Goal: Communication & Community: Participate in discussion

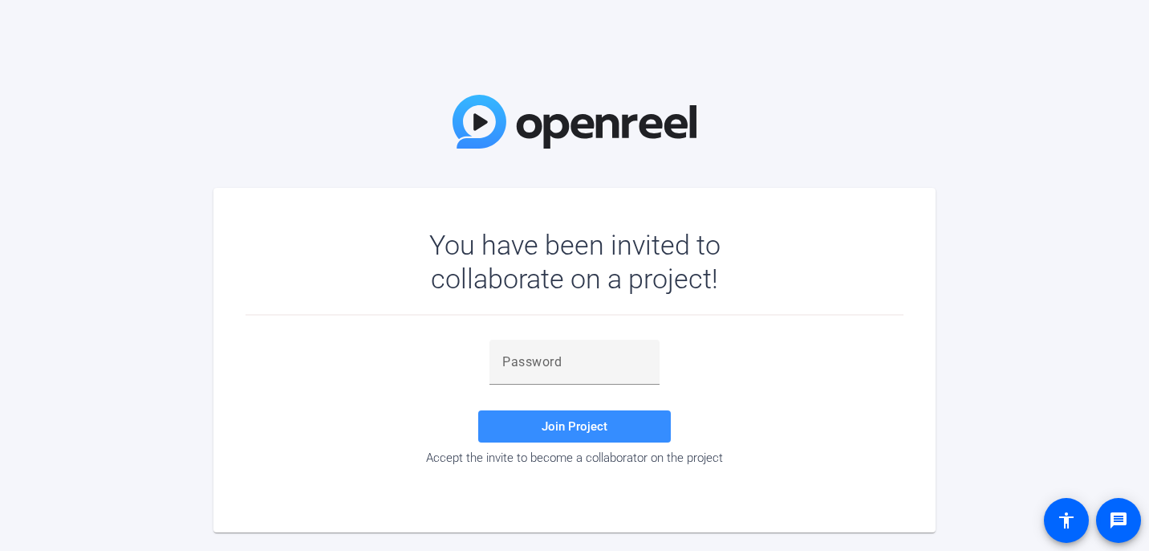
click at [525, 395] on div at bounding box center [575, 393] width 170 height 18
click at [554, 377] on div at bounding box center [574, 361] width 144 height 45
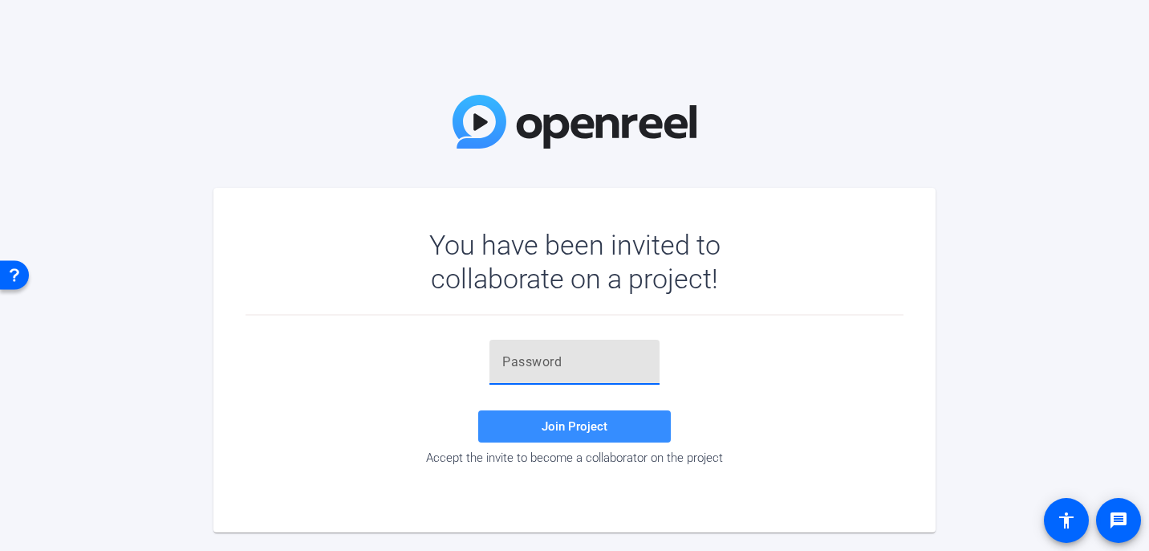
paste input "4r4lk7"
type input "4r4lk7"
click at [635, 421] on span at bounding box center [574, 426] width 193 height 39
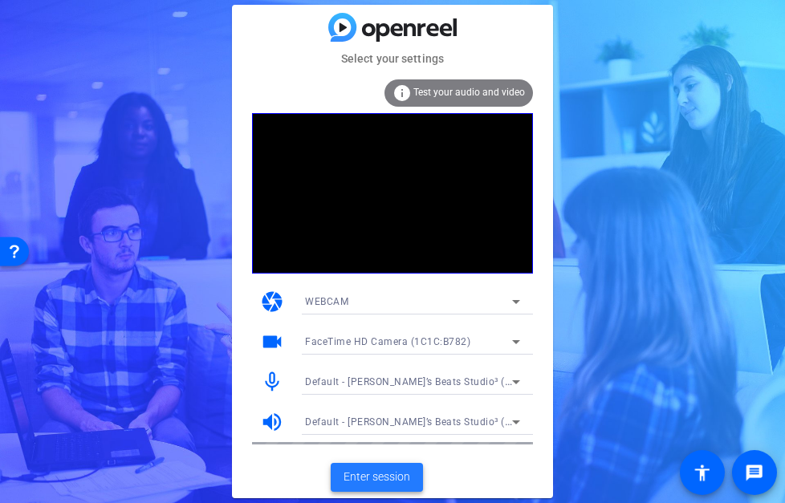
click at [378, 477] on span "Enter session" at bounding box center [377, 477] width 67 height 17
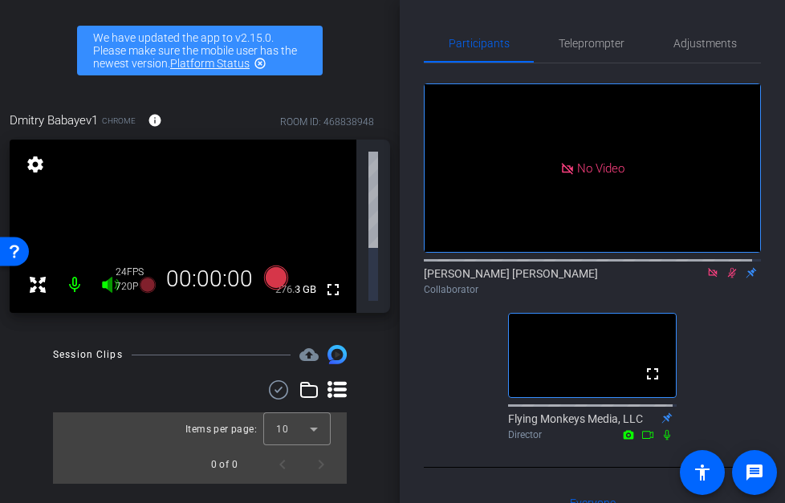
click at [706, 278] on icon at bounding box center [712, 272] width 13 height 11
click at [709, 278] on icon at bounding box center [713, 273] width 9 height 10
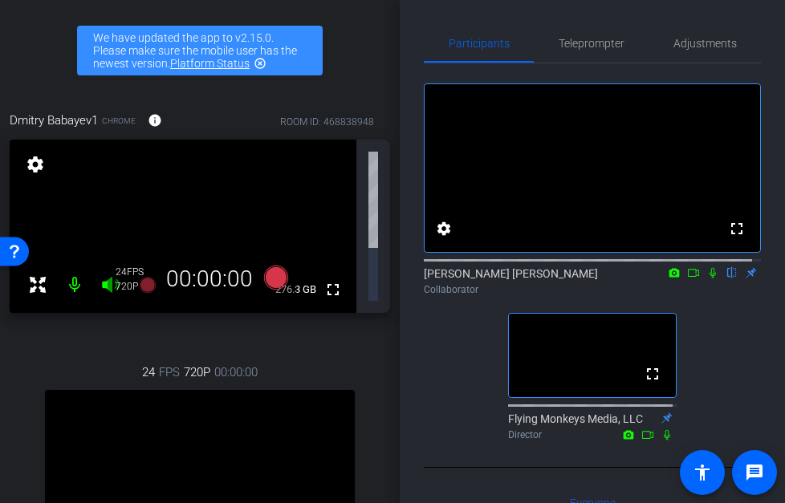
click at [709, 278] on icon at bounding box center [712, 273] width 6 height 10
click at [689, 278] on icon at bounding box center [693, 272] width 13 height 11
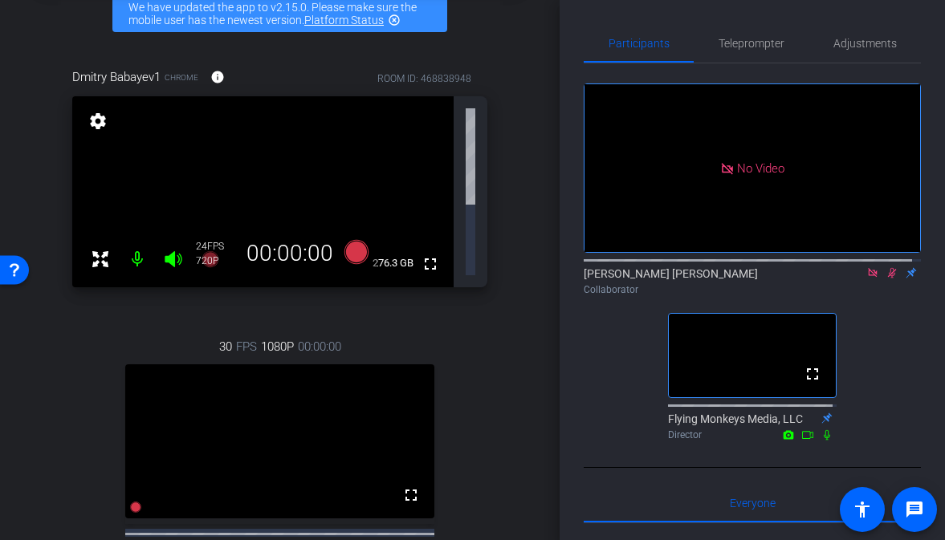
scroll to position [165, 0]
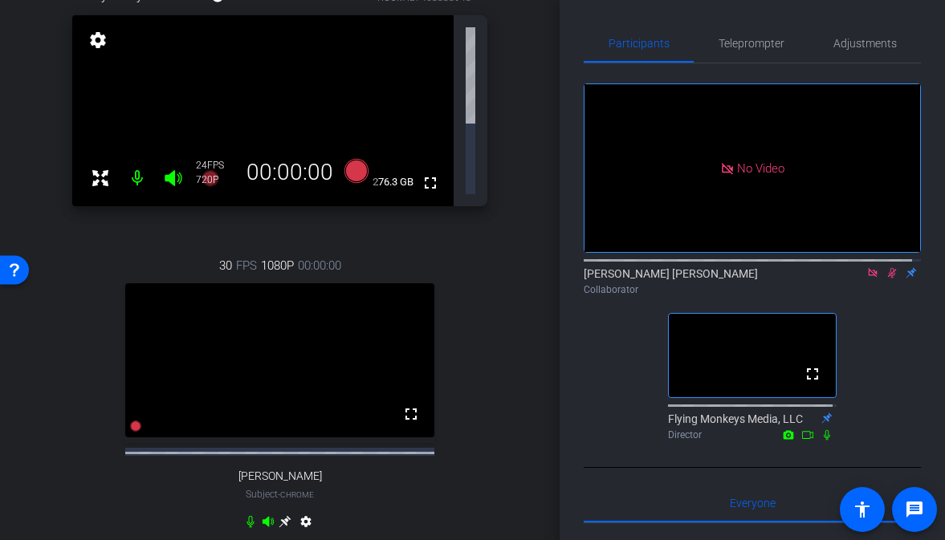
click at [301, 515] on mat-icon "settings" at bounding box center [305, 524] width 19 height 19
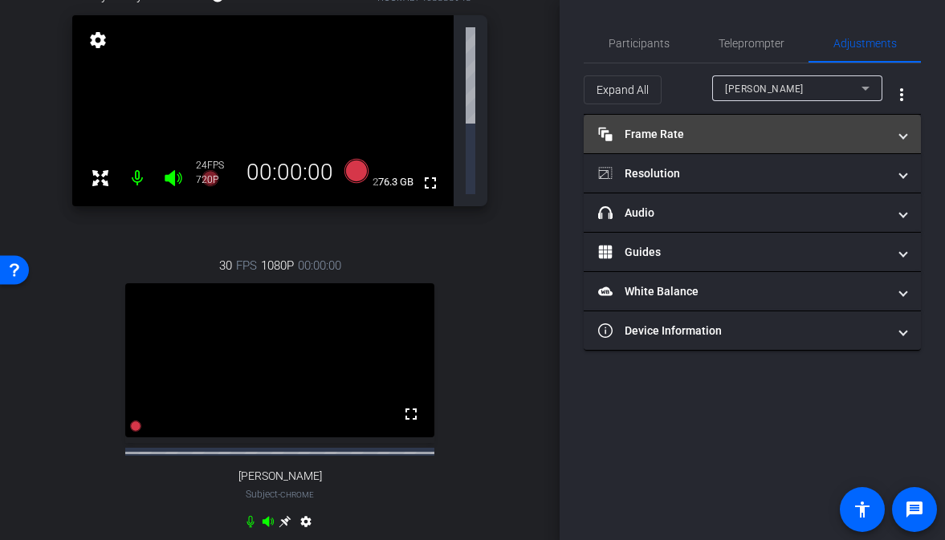
click at [680, 138] on mat-panel-title "Frame Rate Frame Rate" at bounding box center [742, 134] width 289 height 17
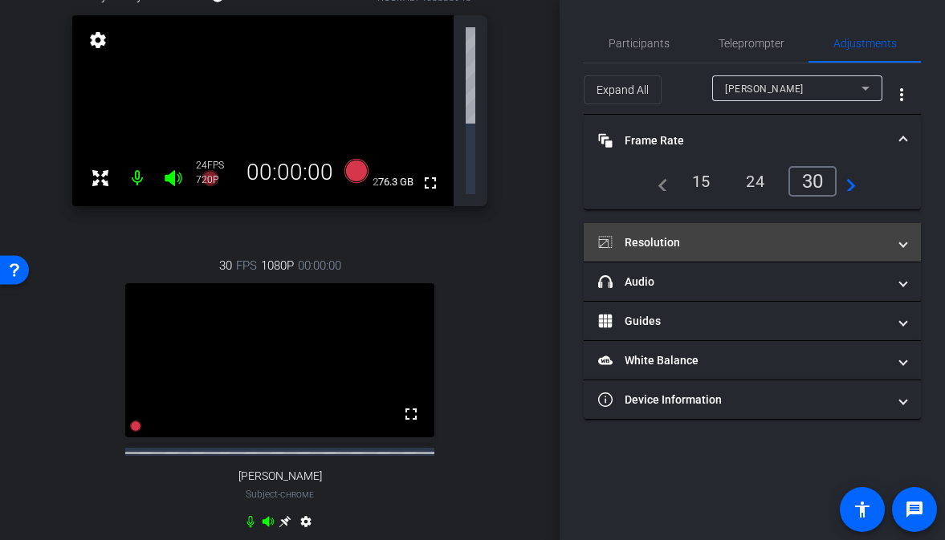
click at [703, 237] on mat-panel-title "Resolution" at bounding box center [742, 242] width 289 height 17
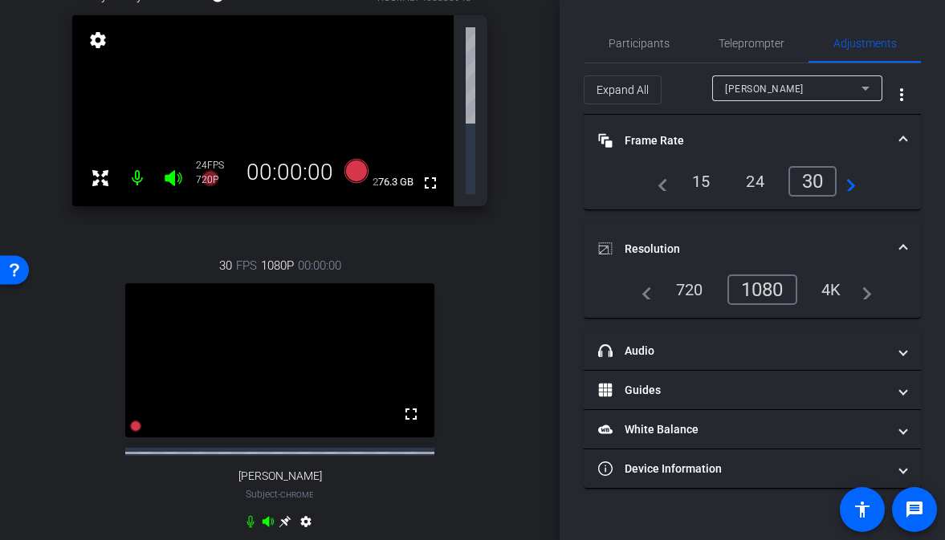
click at [440, 487] on div "30 FPS 1080P 00:00:00 fullscreen [PERSON_NAME] Subject - Chrome settings" at bounding box center [279, 395] width 415 height 331
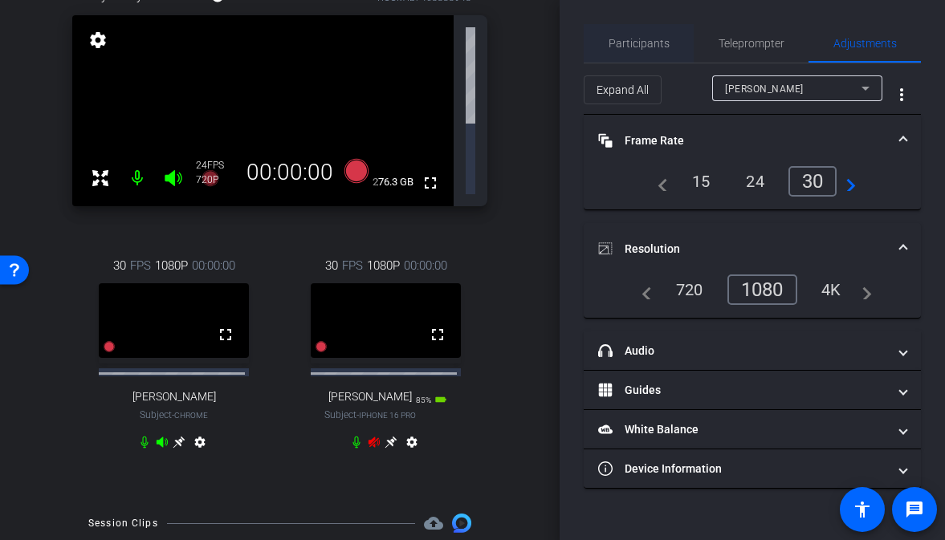
click at [640, 43] on span "Participants" at bounding box center [638, 43] width 61 height 11
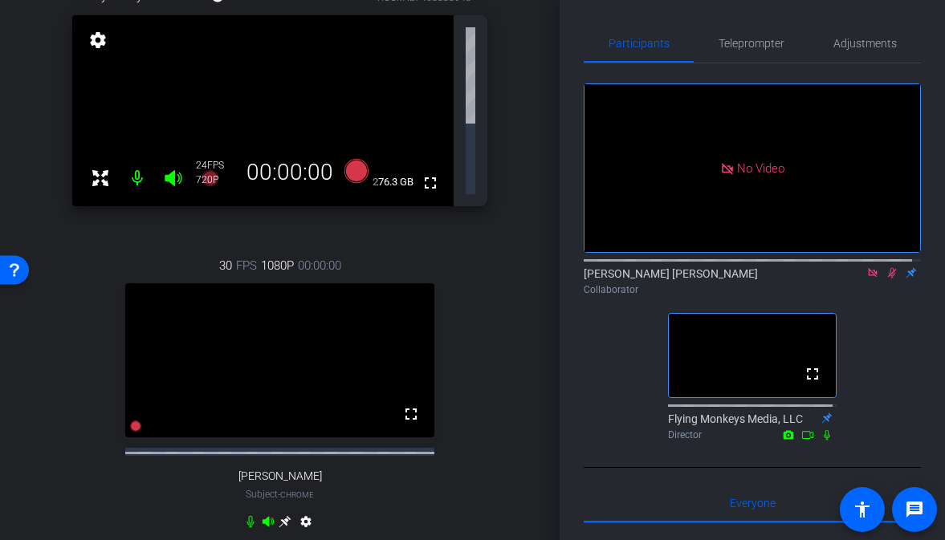
click at [866, 267] on icon at bounding box center [872, 272] width 13 height 11
click at [868, 278] on icon at bounding box center [872, 273] width 9 height 10
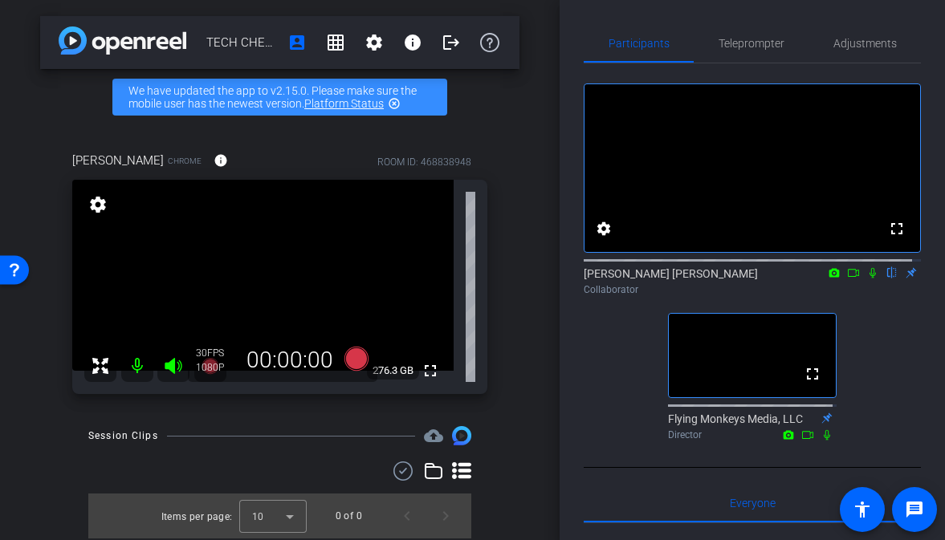
scroll to position [0, 0]
click at [869, 278] on icon at bounding box center [872, 273] width 6 height 10
click at [868, 278] on icon at bounding box center [872, 272] width 13 height 11
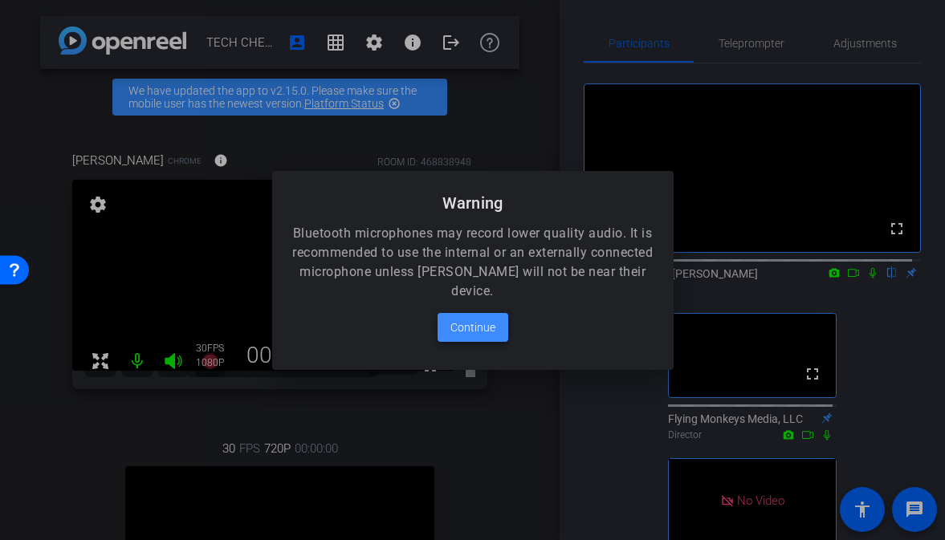
click at [485, 315] on span at bounding box center [472, 327] width 71 height 39
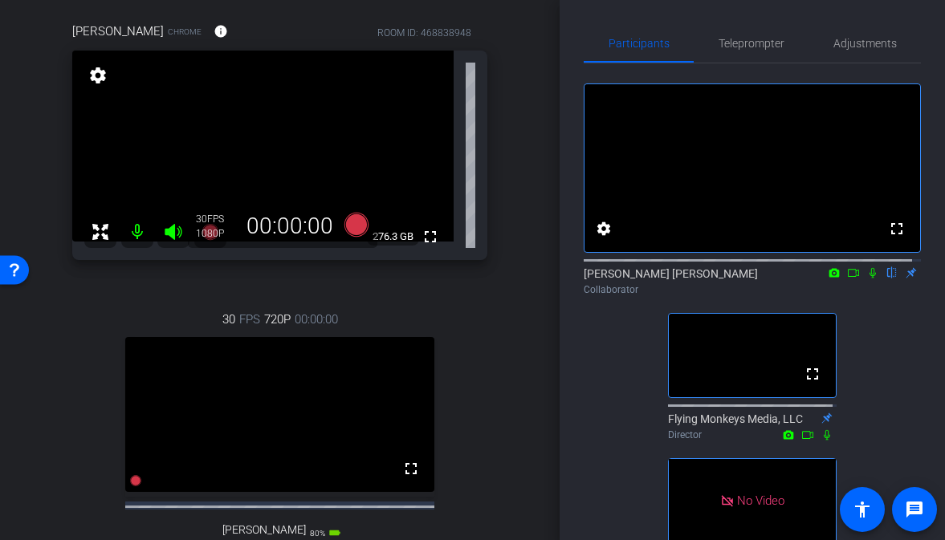
scroll to position [135, 0]
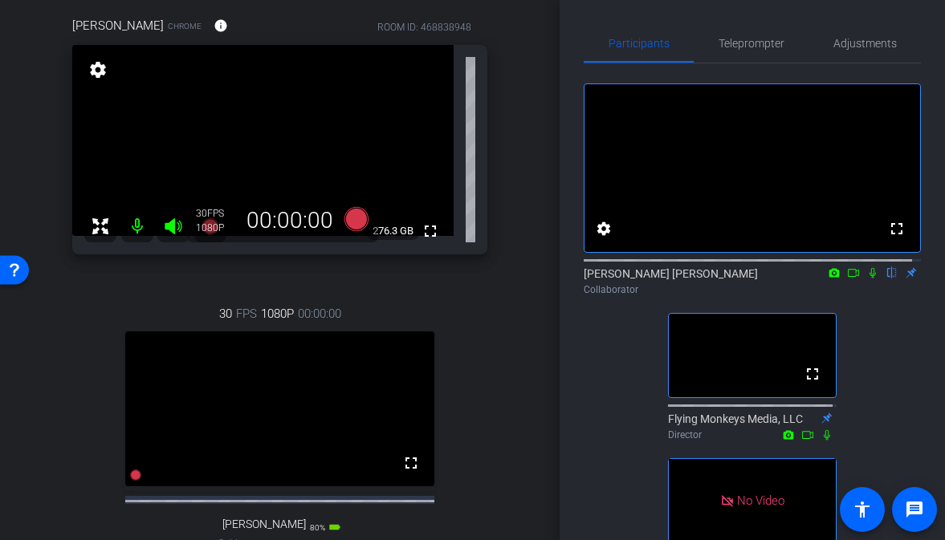
click at [868, 278] on icon at bounding box center [872, 272] width 13 height 11
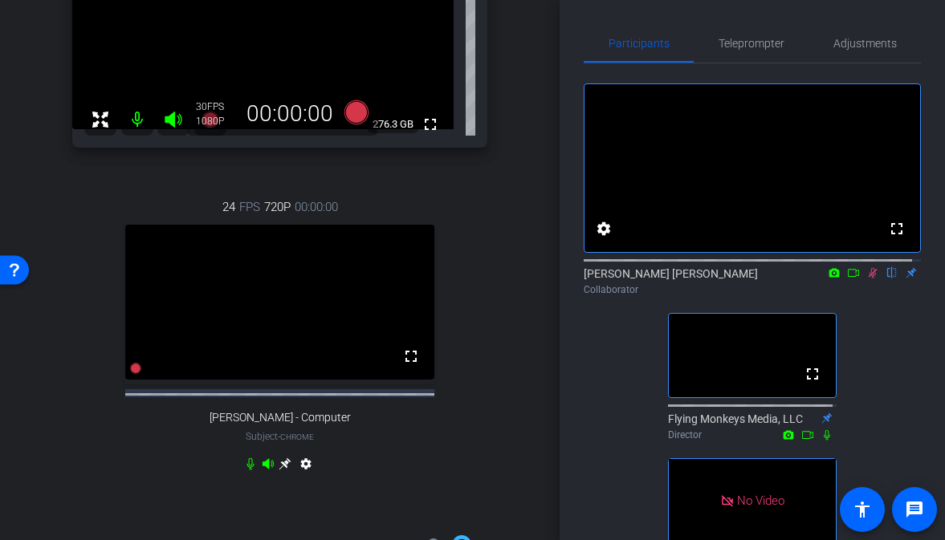
scroll to position [245, 0]
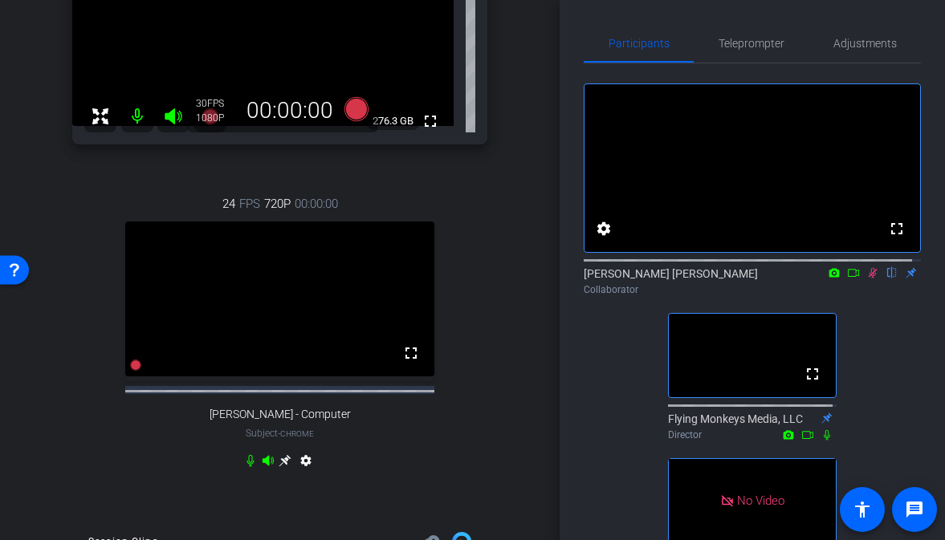
click at [338, 312] on video at bounding box center [280, 299] width 310 height 155
click at [856, 43] on span "Adjustments" at bounding box center [864, 43] width 63 height 11
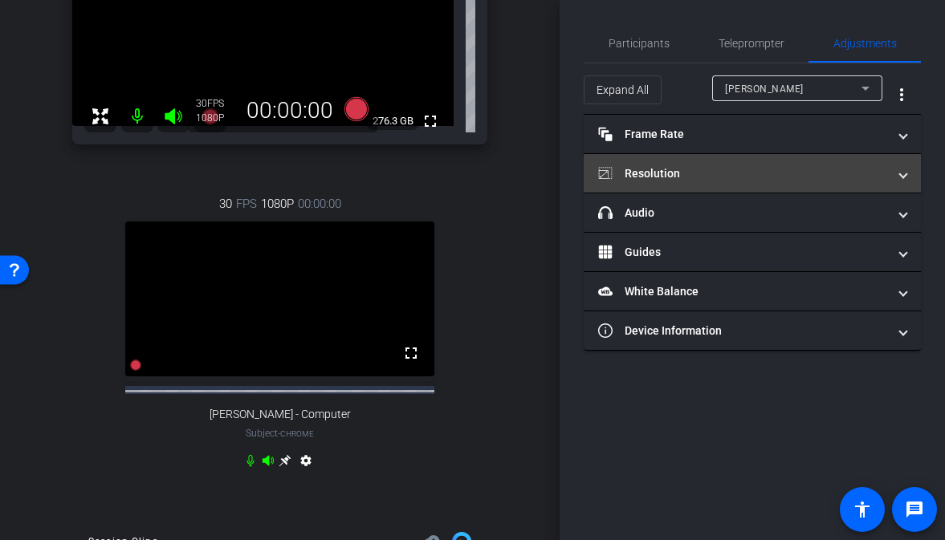
click at [650, 174] on mat-panel-title "Resolution" at bounding box center [742, 173] width 289 height 17
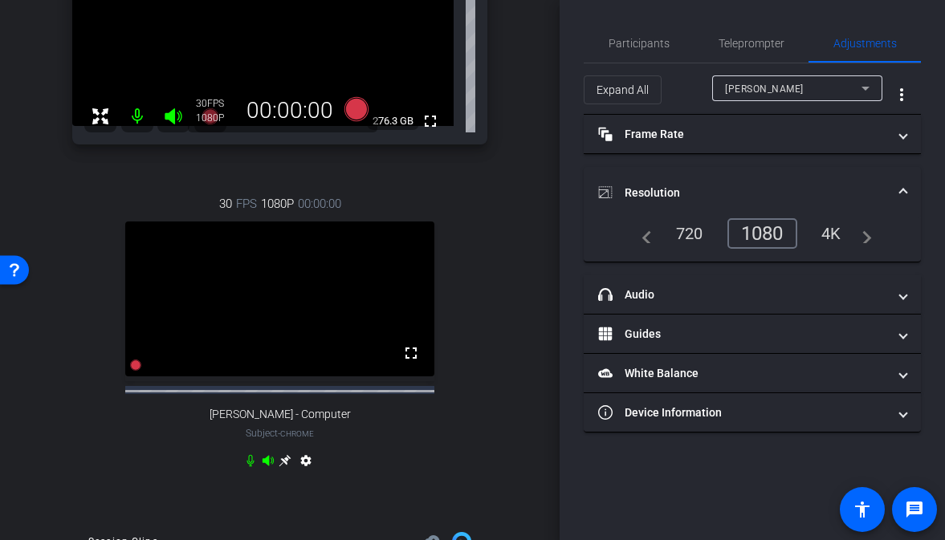
click at [823, 83] on div "[PERSON_NAME]" at bounding box center [793, 89] width 136 height 20
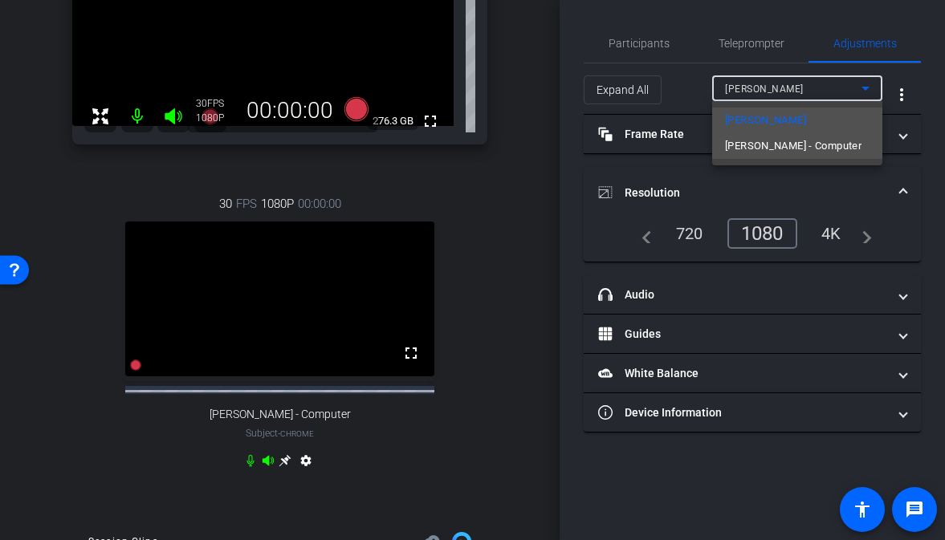
click at [794, 146] on span "[PERSON_NAME] - Computer" at bounding box center [793, 145] width 136 height 19
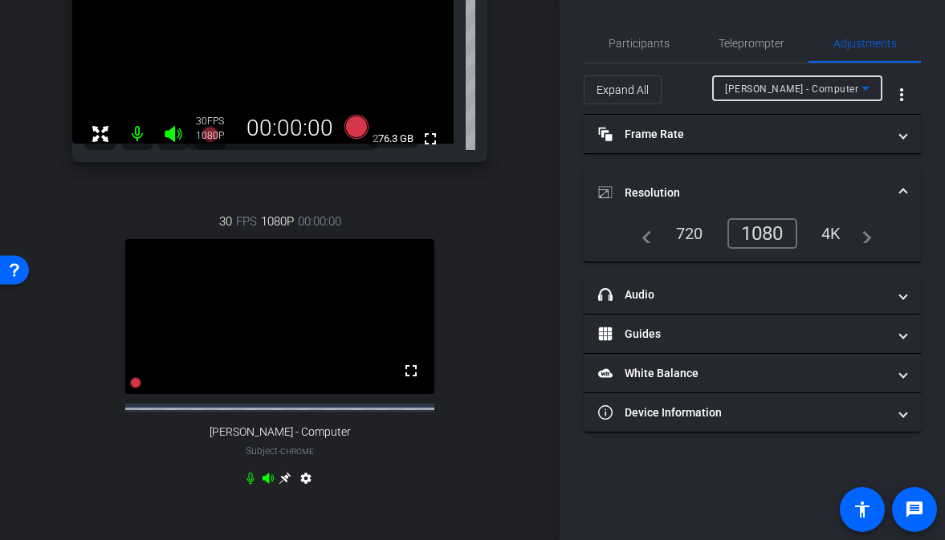
scroll to position [208, 0]
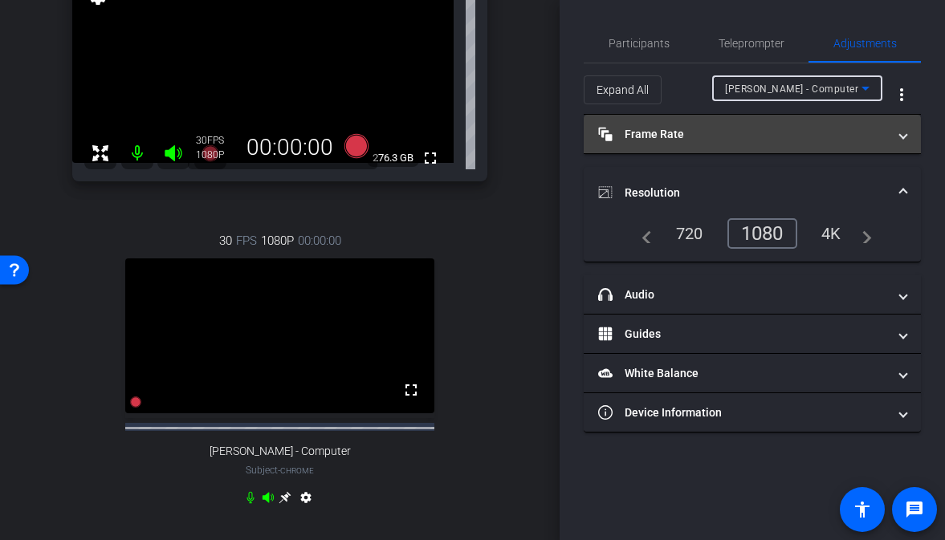
click at [640, 141] on mat-panel-title "Frame Rate Frame Rate" at bounding box center [742, 134] width 289 height 17
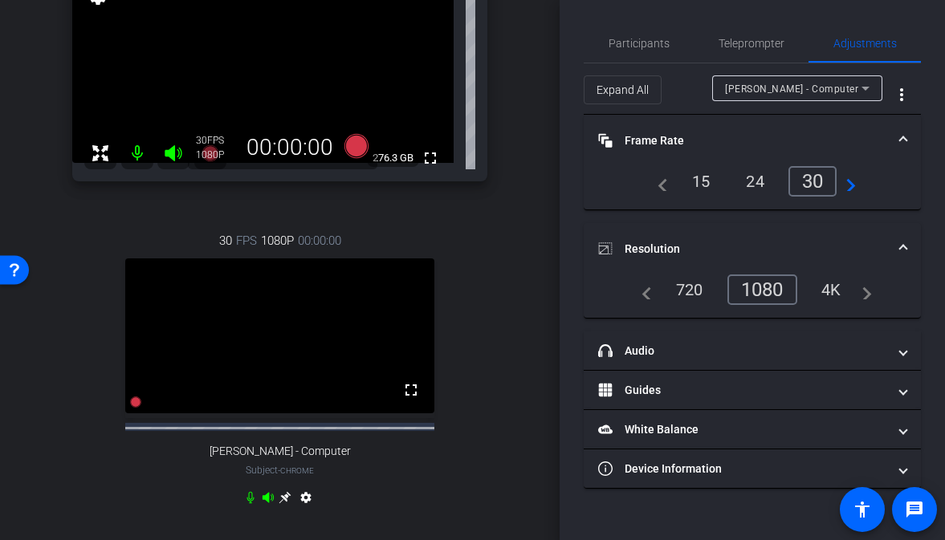
click at [640, 140] on mat-panel-title "Frame Rate Frame Rate" at bounding box center [742, 140] width 289 height 17
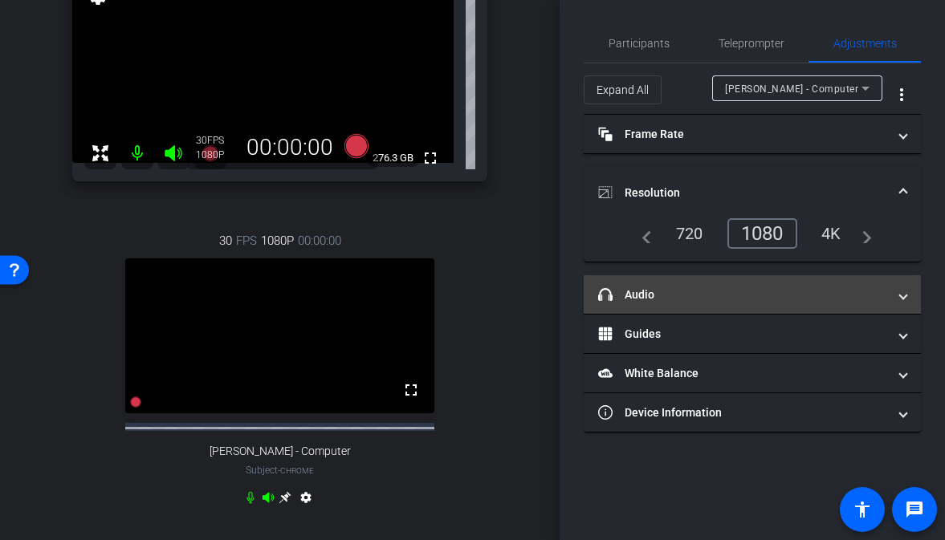
click at [639, 283] on mat-expansion-panel-header "headphone icon Audio" at bounding box center [751, 294] width 337 height 39
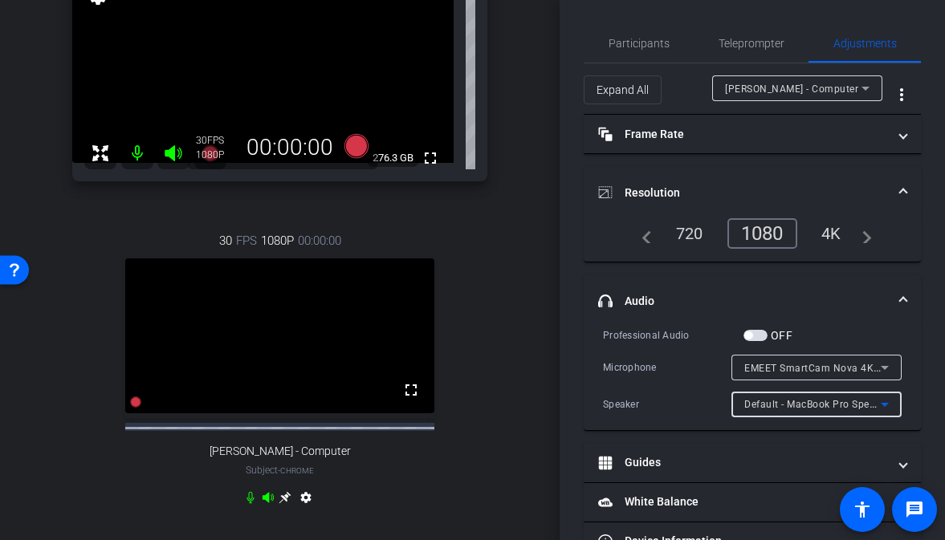
click at [765, 397] on div "Default - MacBook Pro Speakers (Built-in)" at bounding box center [812, 404] width 136 height 20
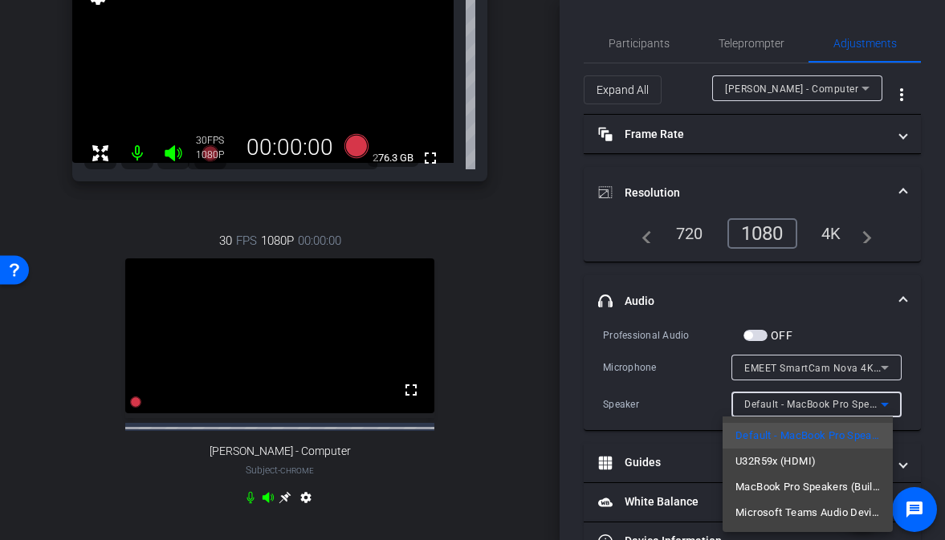
click at [541, 315] on div at bounding box center [472, 270] width 945 height 540
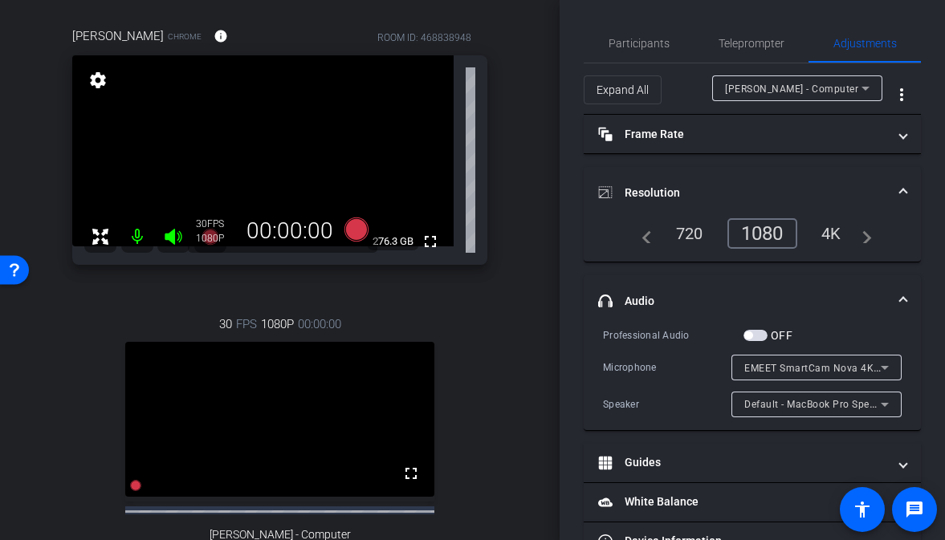
scroll to position [0, 0]
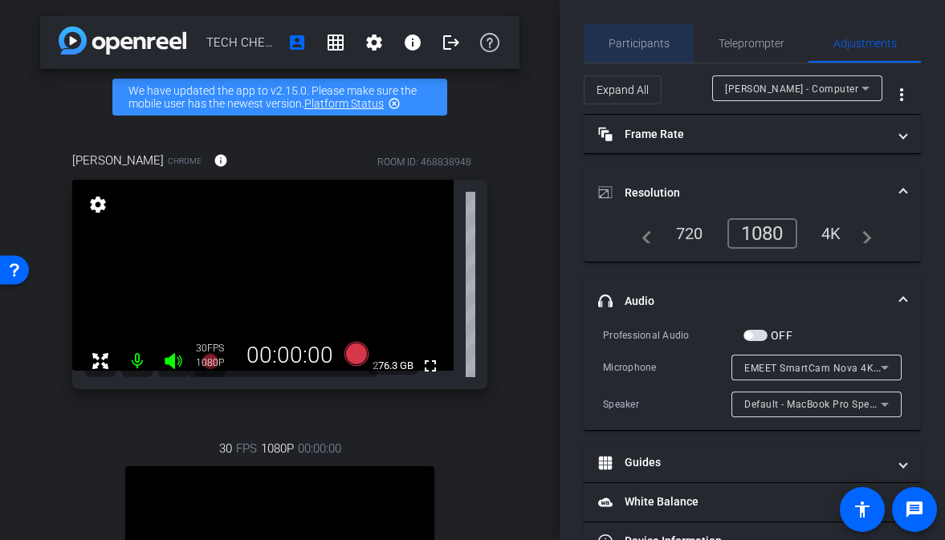
click at [639, 43] on span "Participants" at bounding box center [638, 43] width 61 height 11
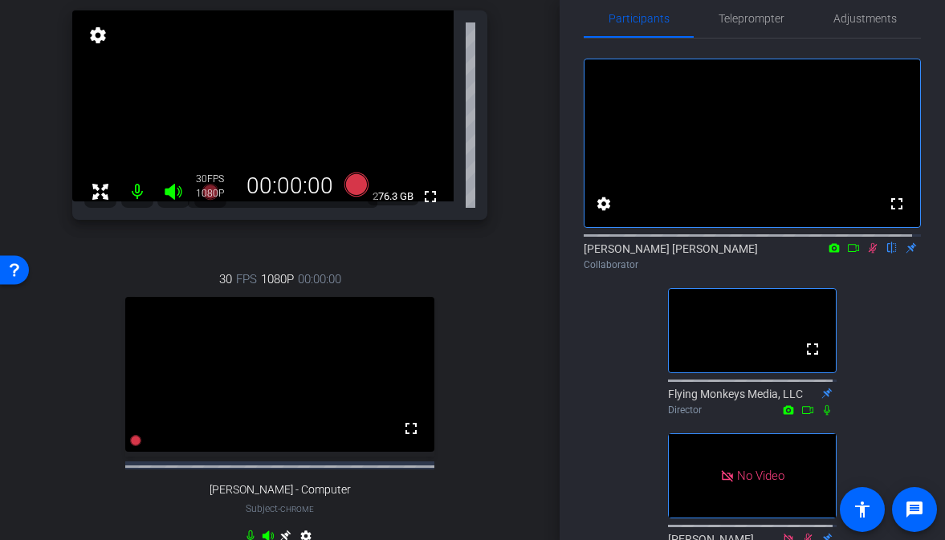
scroll to position [22, 0]
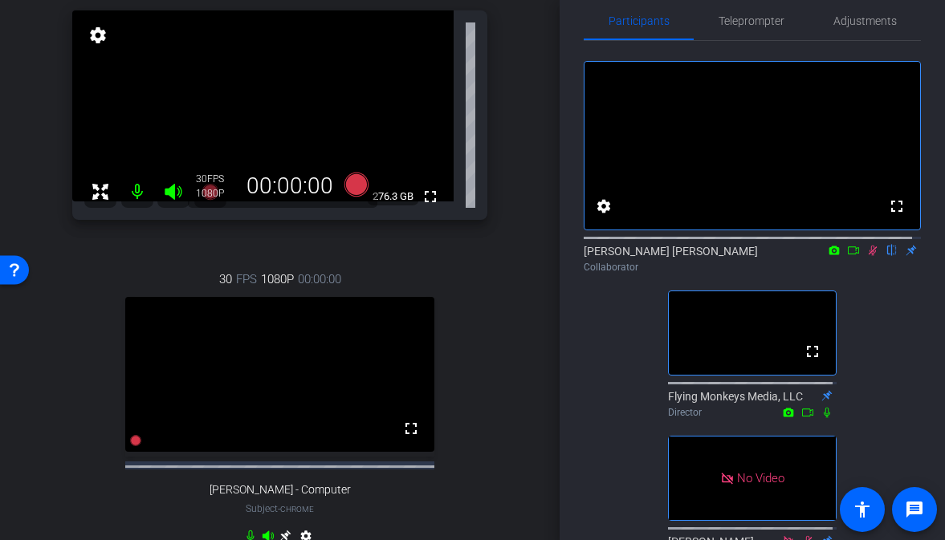
click at [868, 256] on icon at bounding box center [872, 251] width 9 height 10
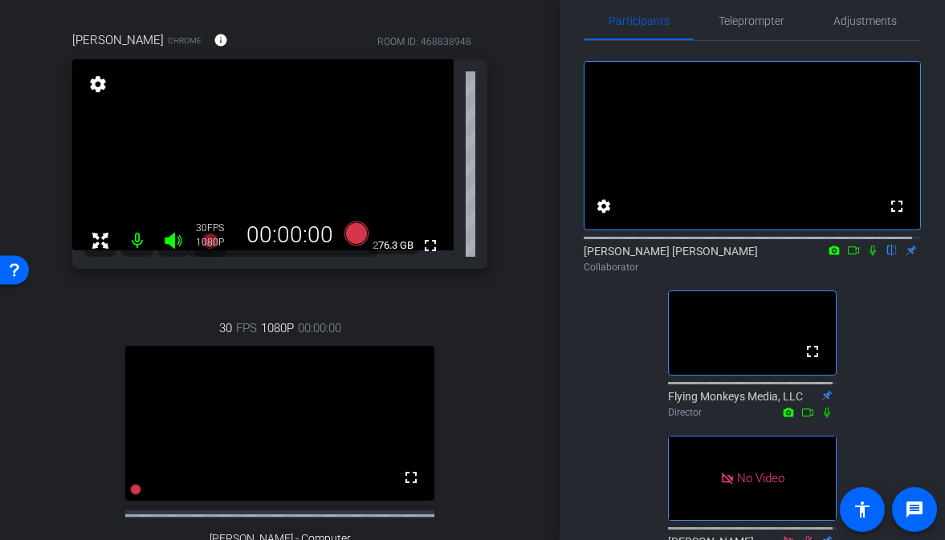
scroll to position [134, 0]
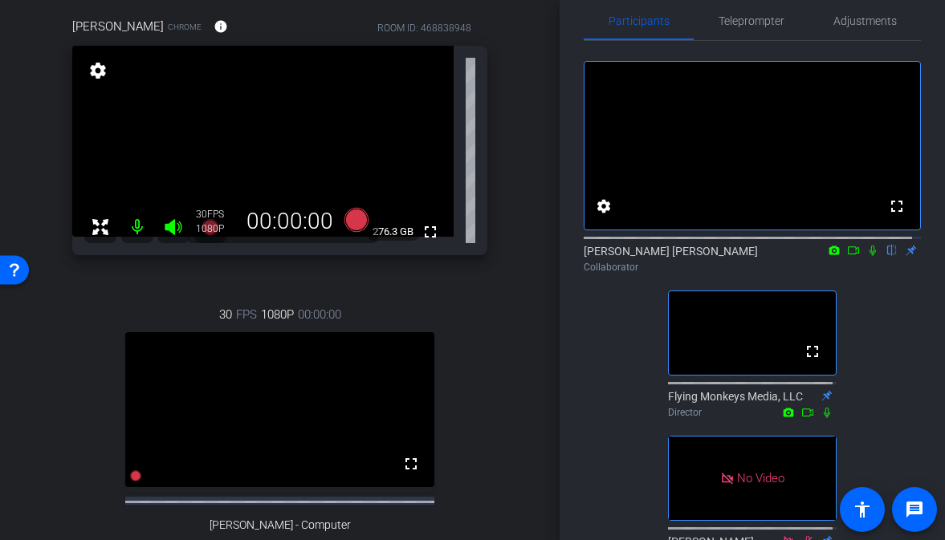
click at [866, 256] on icon at bounding box center [872, 250] width 13 height 11
click at [863, 258] on mat-icon at bounding box center [872, 250] width 19 height 14
click at [856, 13] on span "Adjustments" at bounding box center [864, 21] width 63 height 39
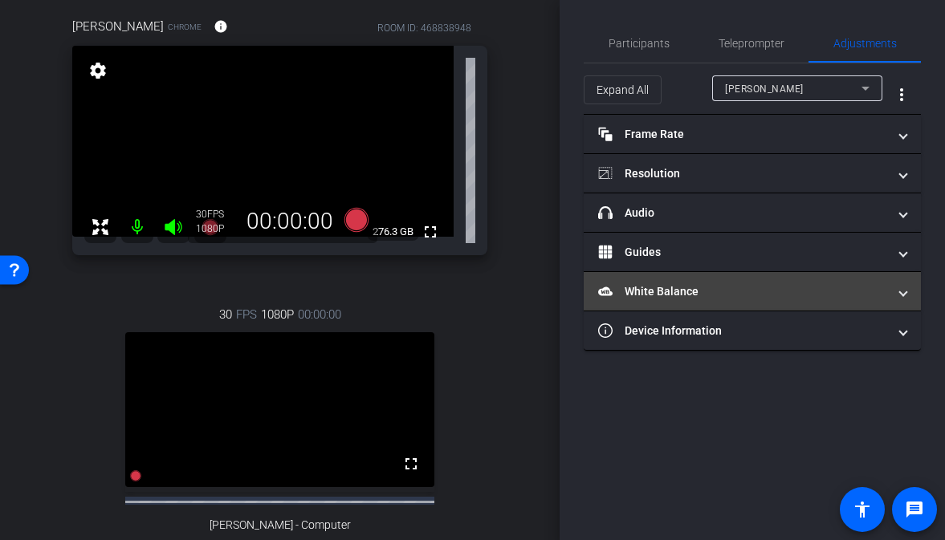
click at [677, 288] on mat-panel-title "White Balance White Balance" at bounding box center [742, 291] width 289 height 17
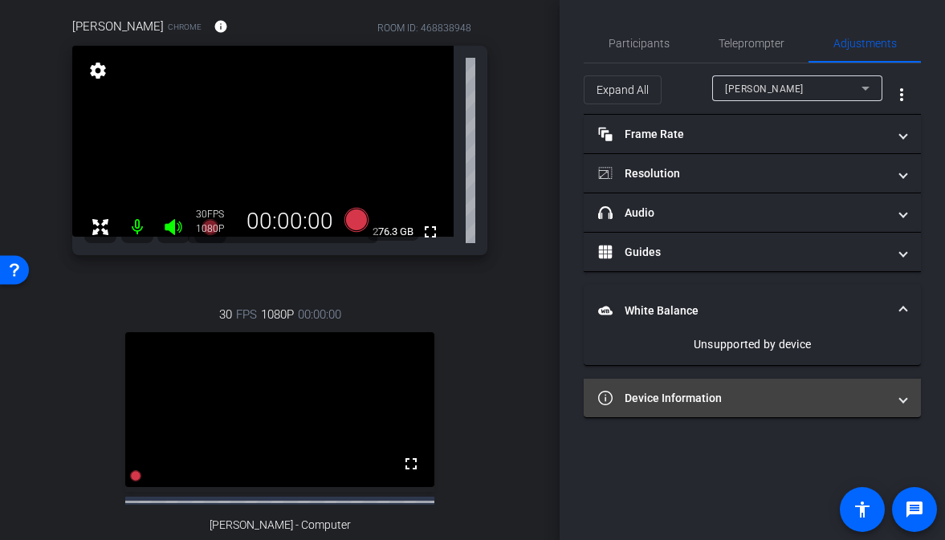
click at [689, 399] on mat-panel-title "Device Information" at bounding box center [742, 398] width 289 height 17
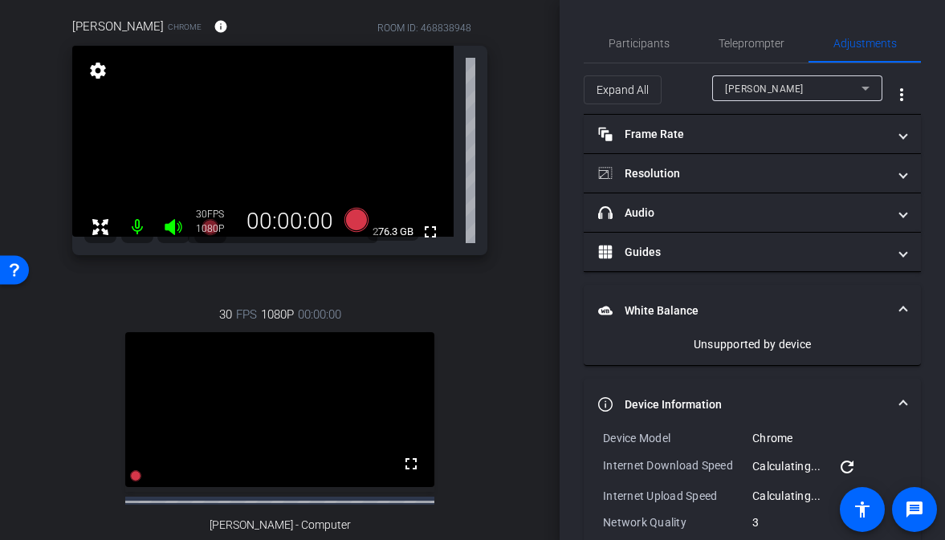
click at [689, 399] on mat-panel-title "Device Information" at bounding box center [742, 404] width 289 height 17
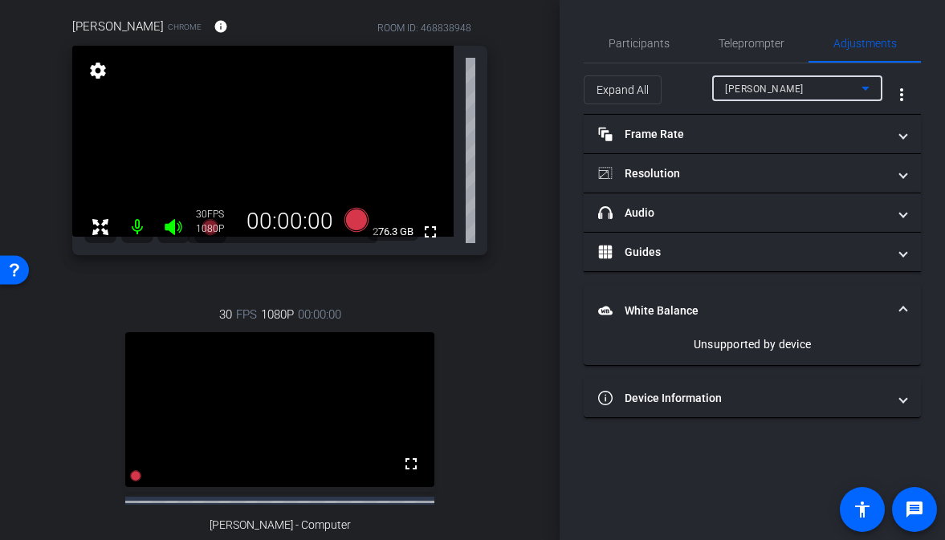
click at [824, 90] on div "[PERSON_NAME]" at bounding box center [793, 89] width 136 height 20
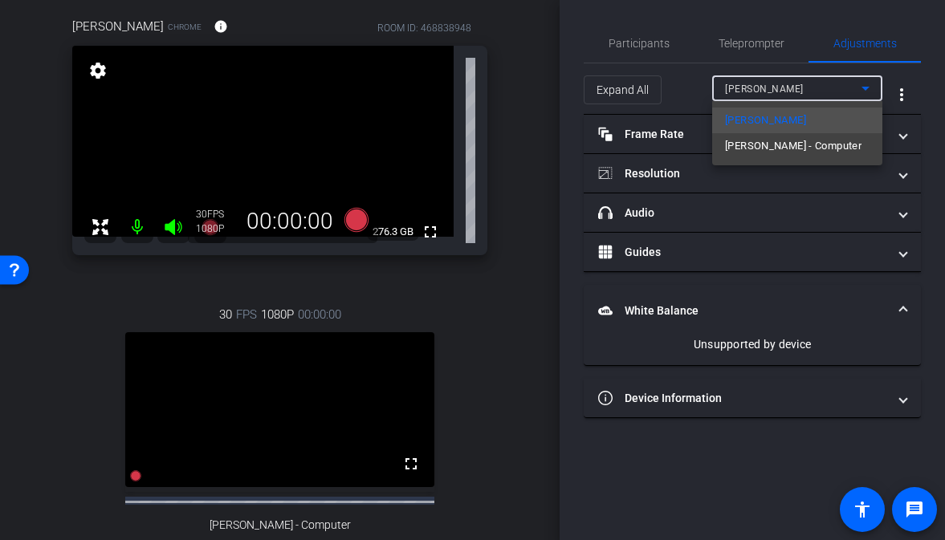
click at [824, 90] on div at bounding box center [472, 270] width 945 height 540
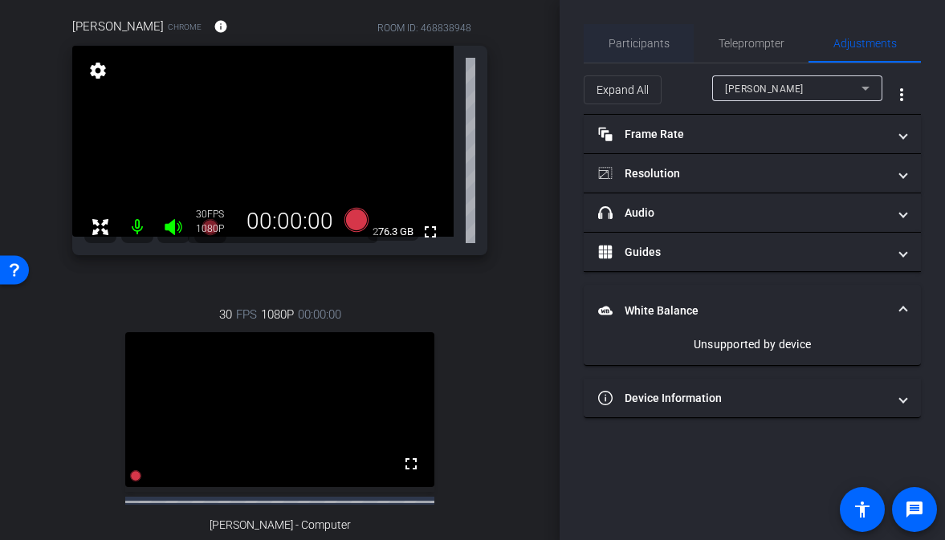
click at [619, 44] on span "Participants" at bounding box center [638, 43] width 61 height 11
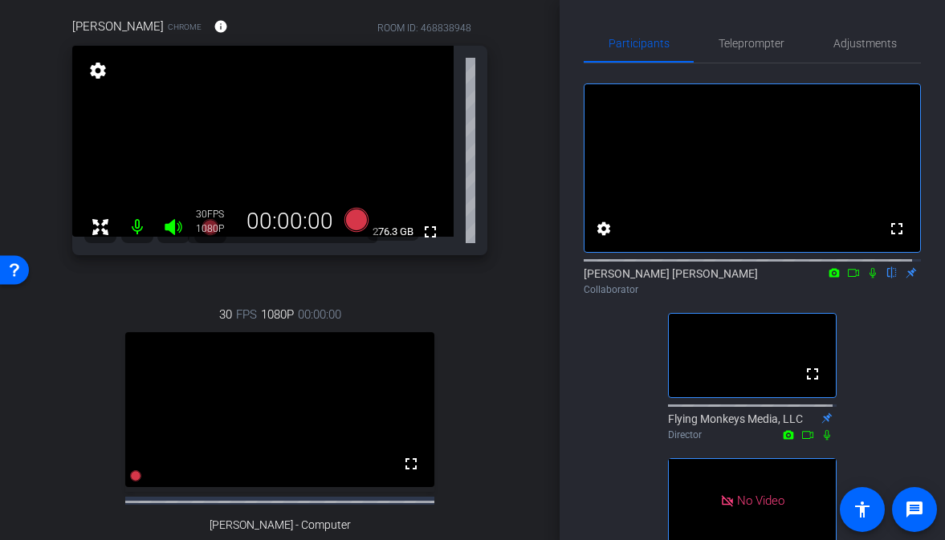
click at [869, 278] on icon at bounding box center [872, 273] width 6 height 10
click at [850, 278] on icon at bounding box center [853, 272] width 13 height 11
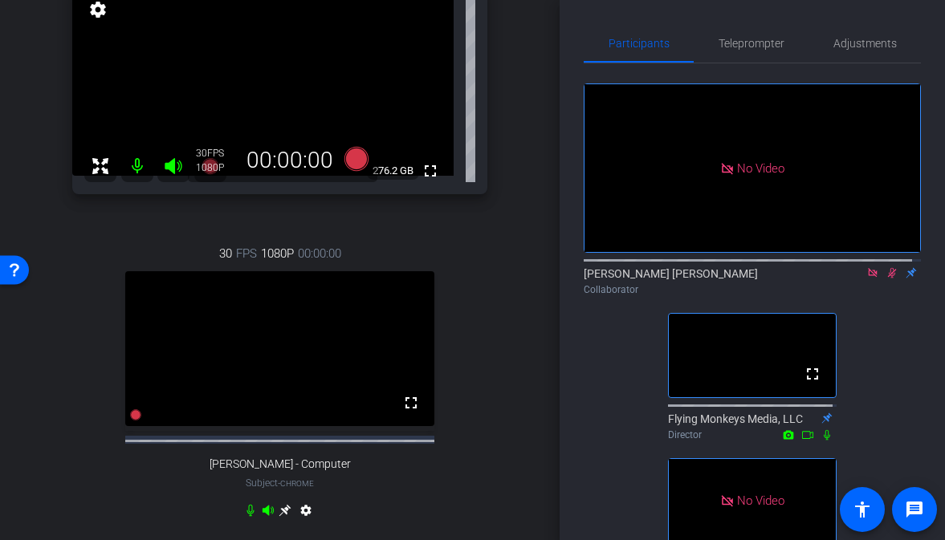
scroll to position [204, 0]
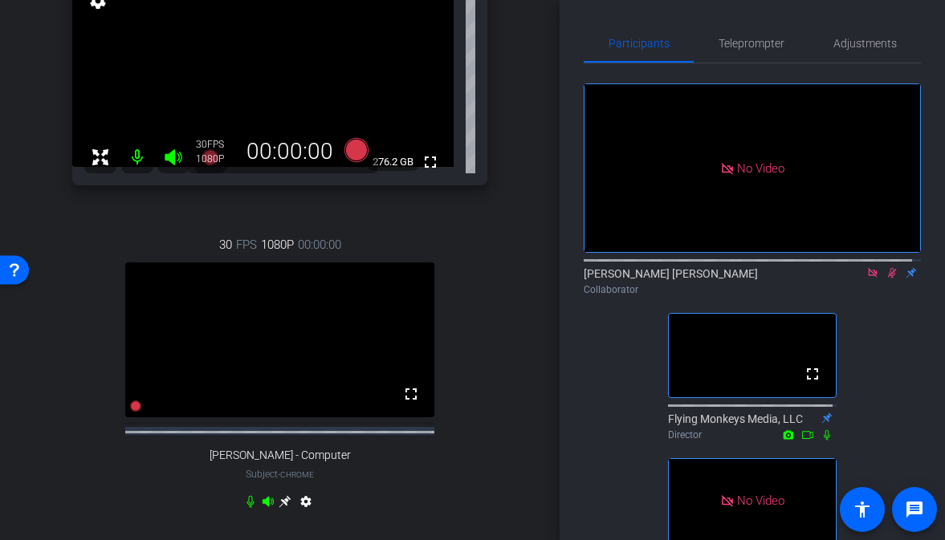
click at [885, 278] on icon at bounding box center [891, 272] width 13 height 11
click at [868, 277] on icon at bounding box center [872, 272] width 9 height 9
click at [866, 278] on icon at bounding box center [872, 272] width 13 height 11
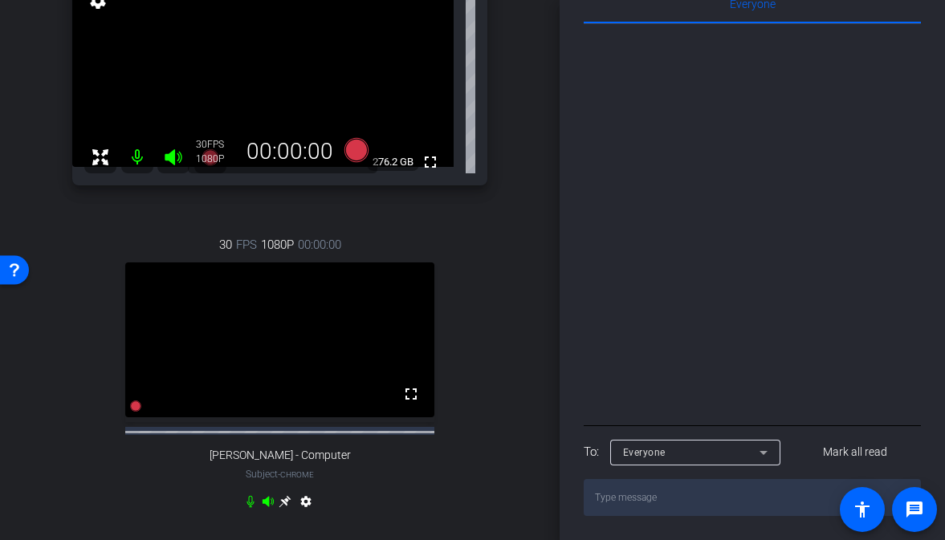
scroll to position [705, 0]
click at [642, 493] on textarea at bounding box center [751, 497] width 337 height 37
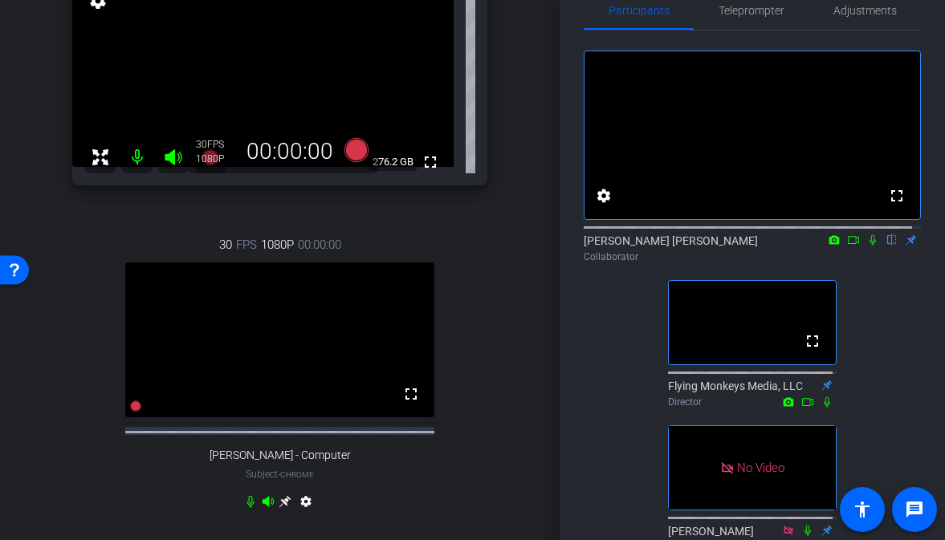
scroll to position [26, 0]
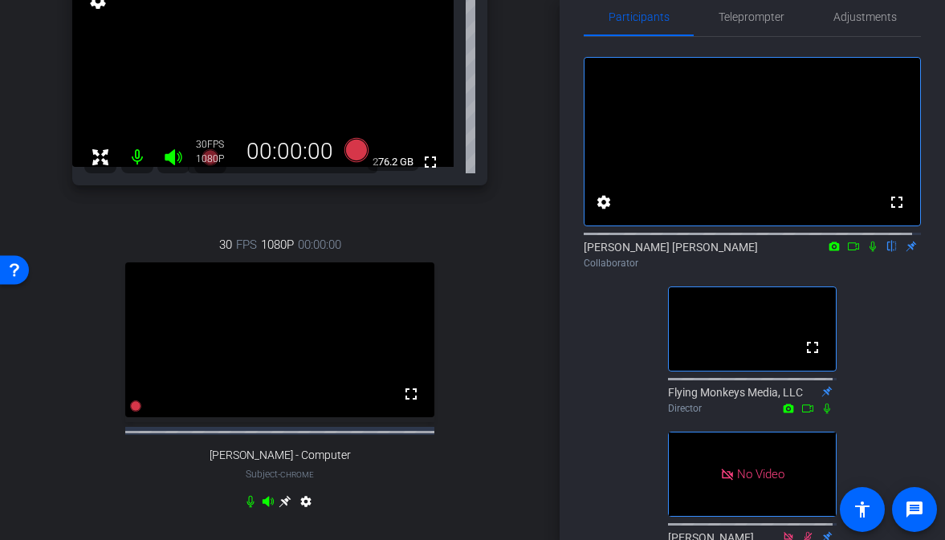
click at [866, 252] on icon at bounding box center [872, 246] width 13 height 11
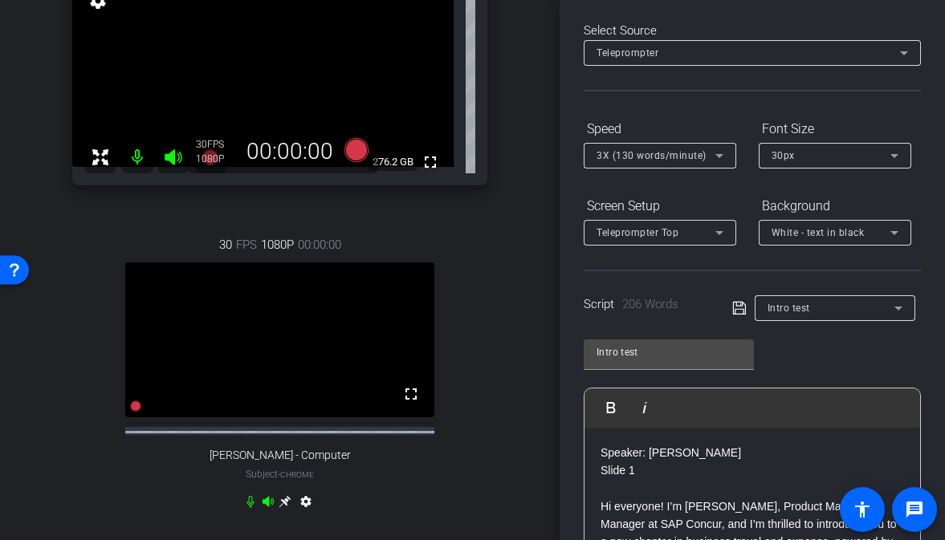
scroll to position [0, 0]
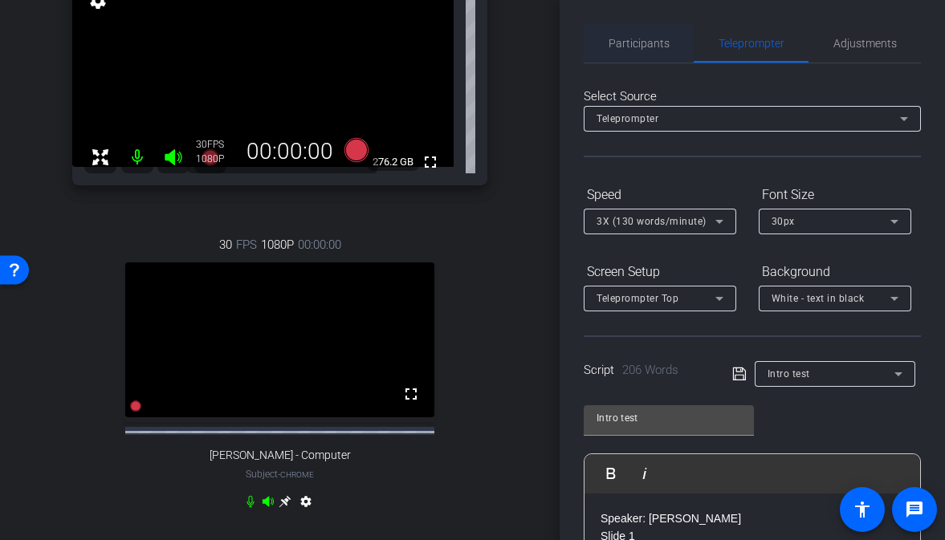
click at [658, 43] on span "Participants" at bounding box center [638, 43] width 61 height 11
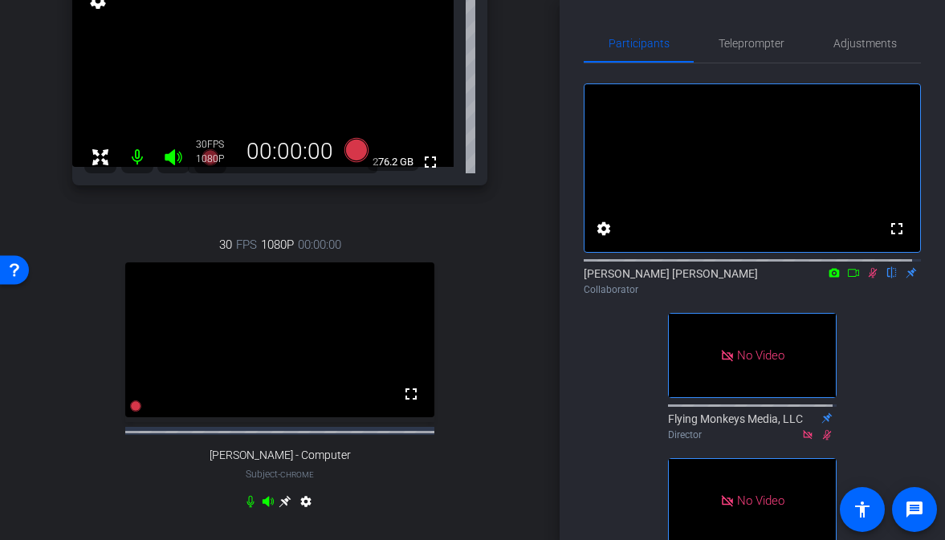
click at [848, 277] on icon at bounding box center [853, 273] width 11 height 8
click at [867, 278] on icon at bounding box center [872, 272] width 13 height 11
click at [871, 280] on mat-icon at bounding box center [872, 273] width 19 height 14
click at [866, 278] on icon at bounding box center [872, 272] width 13 height 11
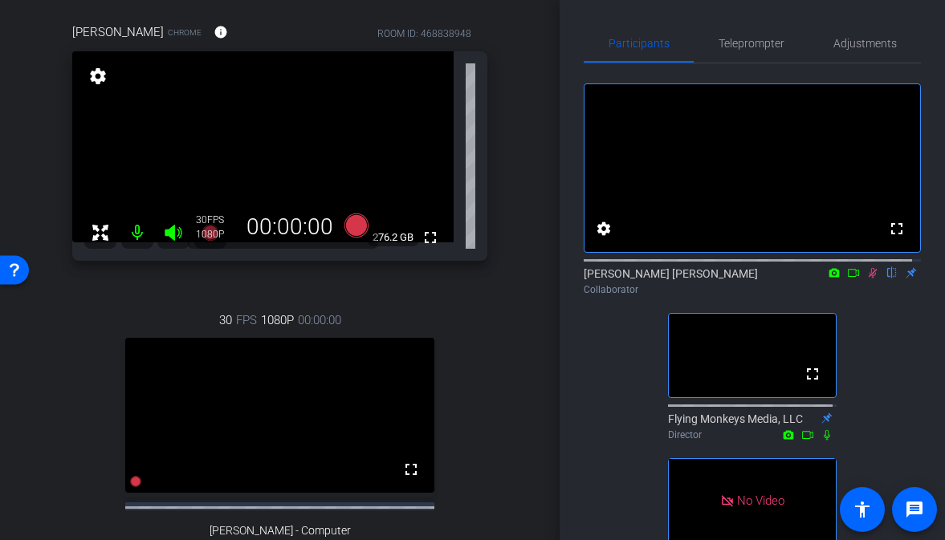
scroll to position [124, 0]
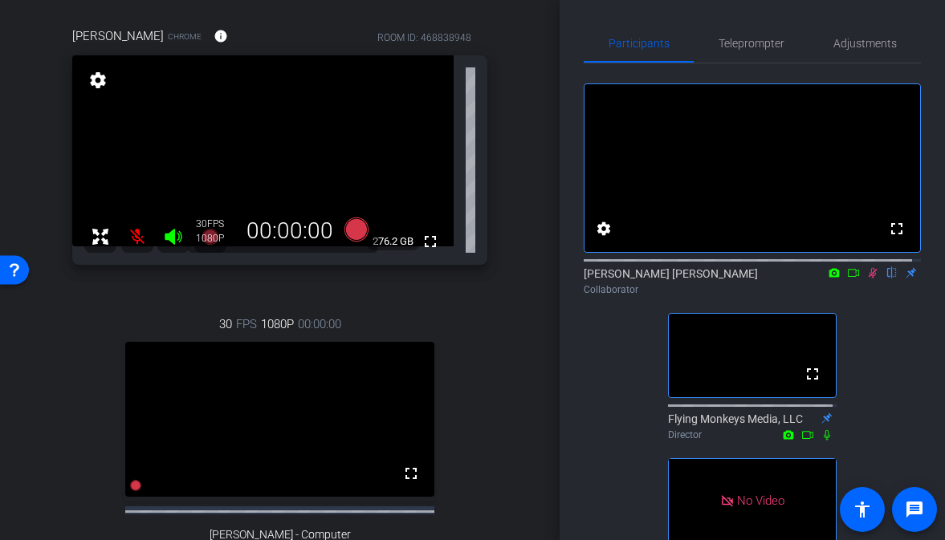
click at [868, 278] on icon at bounding box center [872, 272] width 13 height 11
click at [140, 233] on mat-icon at bounding box center [137, 237] width 32 height 32
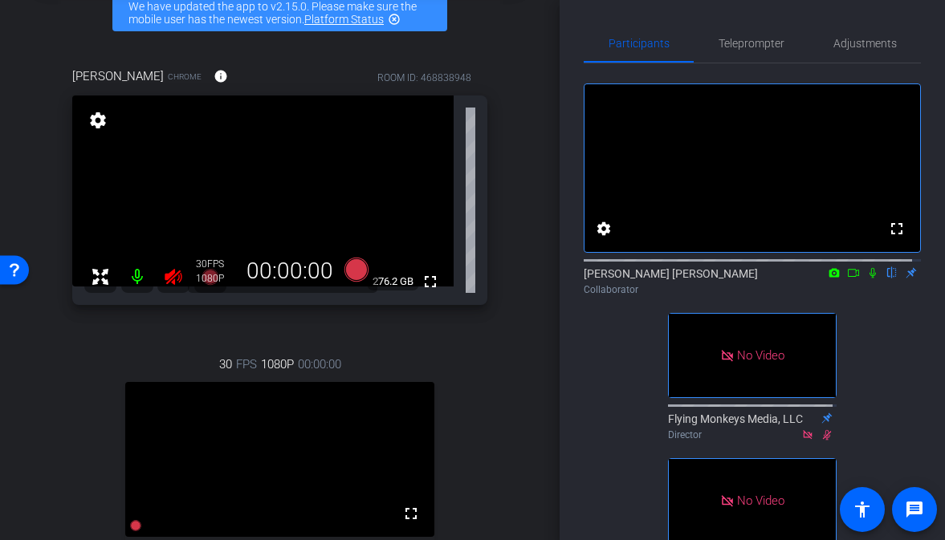
scroll to position [90, 0]
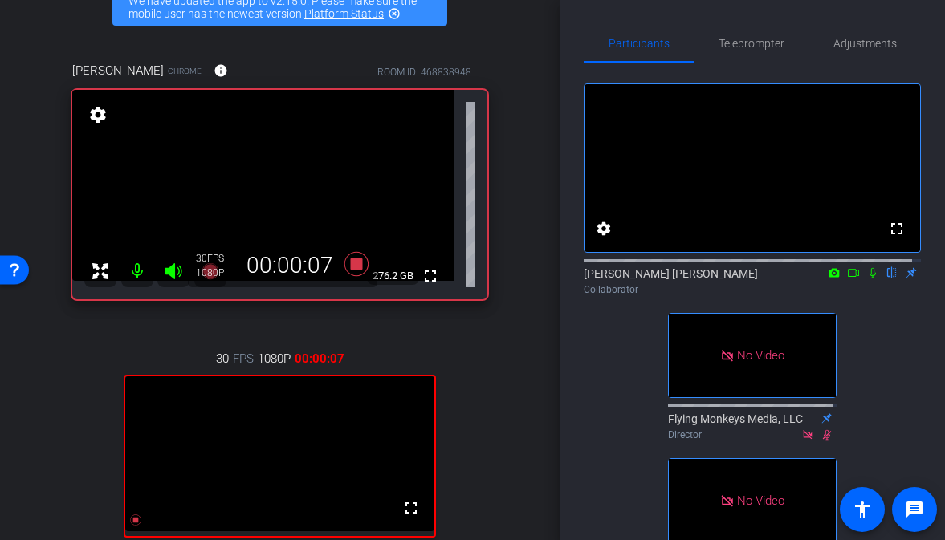
click at [867, 278] on icon at bounding box center [872, 272] width 13 height 11
click at [847, 278] on icon at bounding box center [853, 272] width 13 height 11
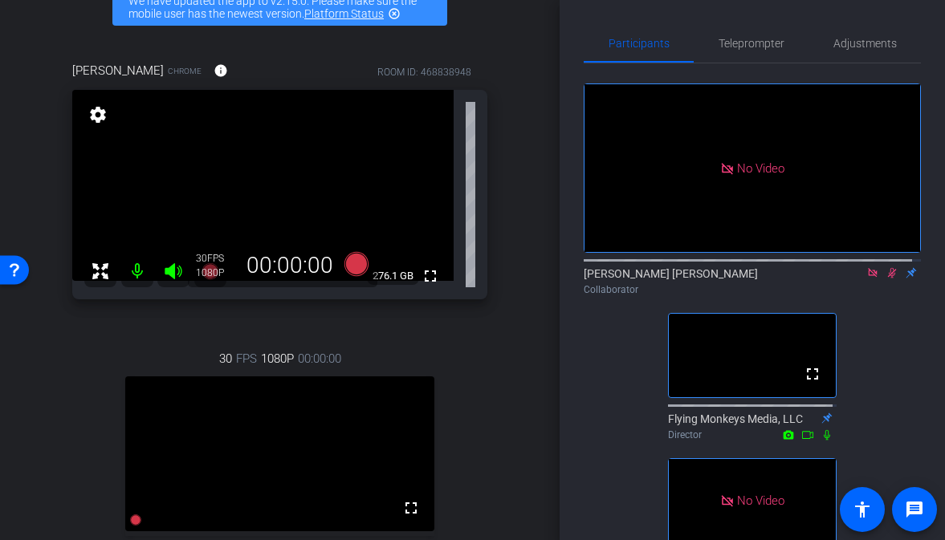
click at [885, 278] on icon at bounding box center [891, 272] width 13 height 11
click at [868, 277] on icon at bounding box center [872, 272] width 9 height 9
click at [869, 278] on icon at bounding box center [872, 273] width 6 height 10
click at [866, 278] on icon at bounding box center [872, 272] width 13 height 11
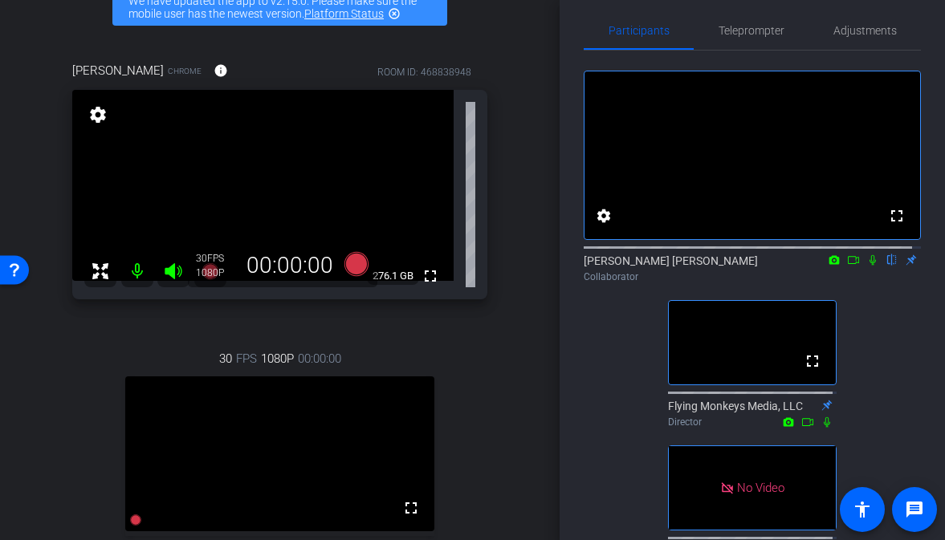
scroll to position [0, 0]
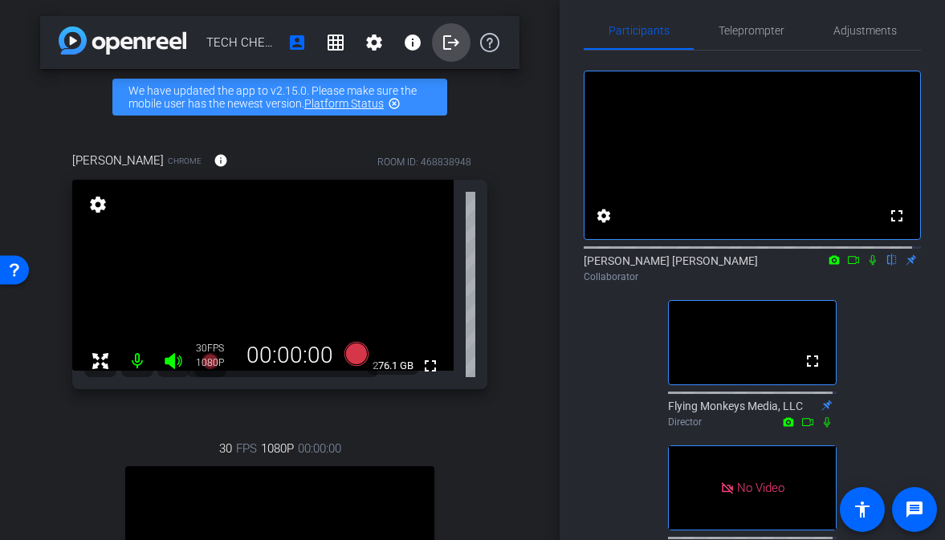
click at [442, 44] on mat-icon "logout" at bounding box center [450, 42] width 19 height 19
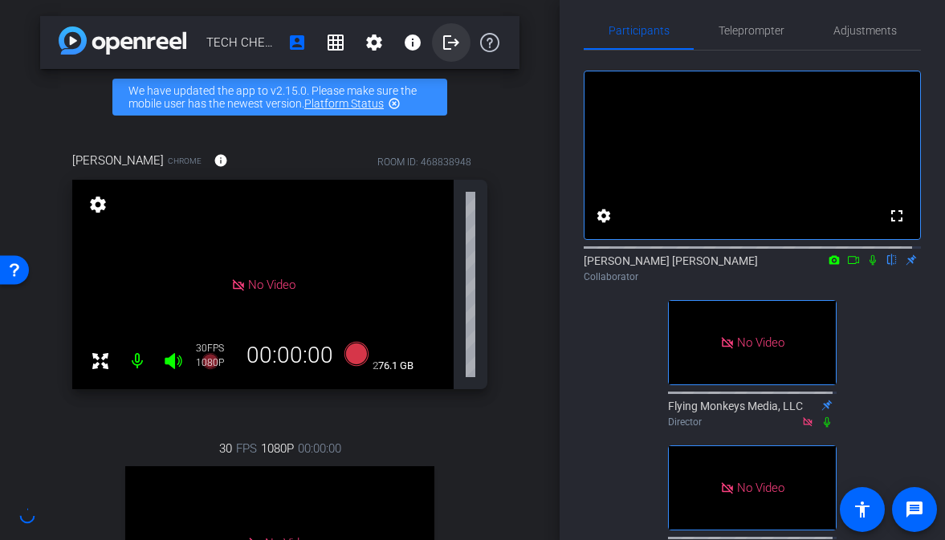
click at [441, 43] on mat-icon "logout" at bounding box center [450, 42] width 19 height 19
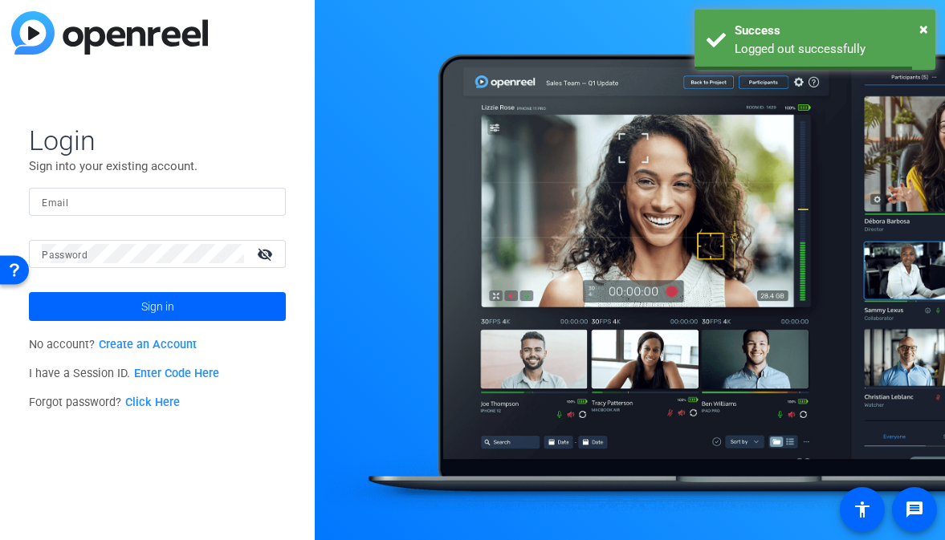
type input "[PERSON_NAME][EMAIL_ADDRESS][DOMAIN_NAME]"
